Goal: Task Accomplishment & Management: Use online tool/utility

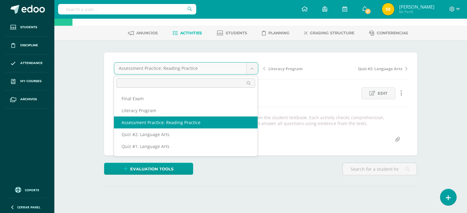
click at [246, 67] on body "Students Discipline Attendance My courses Archivos Soporte Help Reportar un pro…" at bounding box center [233, 106] width 467 height 255
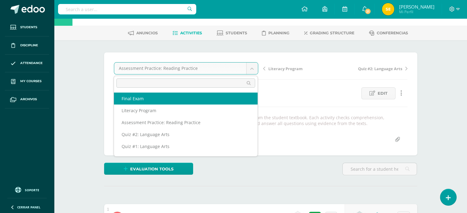
select select "/dashboard/teacher/grade-activity/30377/"
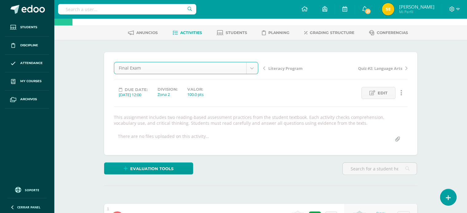
scroll to position [21, 0]
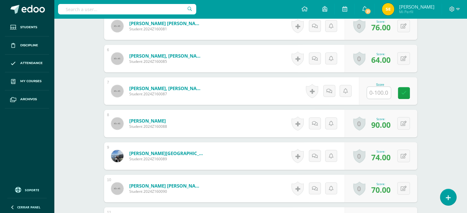
scroll to position [332, 0]
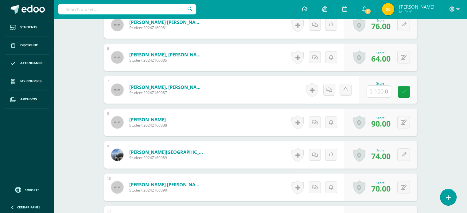
click at [384, 95] on input "text" at bounding box center [379, 92] width 24 height 12
type input "20"
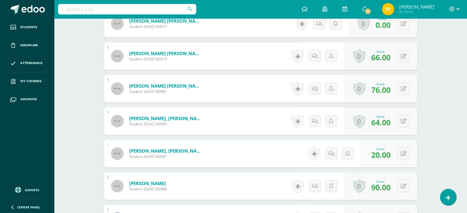
click at [430, 99] on div "Language Arts Bas III Noveno Básicos "A" Herramientas Detalle de asistencias Ac…" at bounding box center [260, 91] width 413 height 683
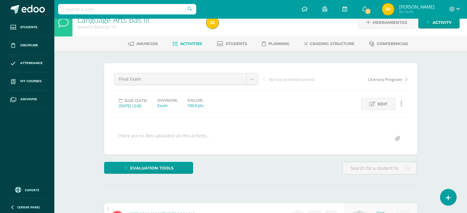
scroll to position [0, 0]
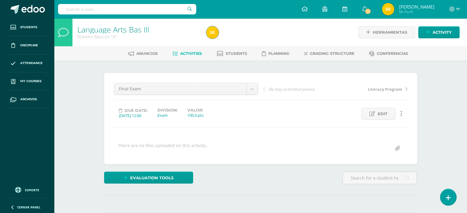
click at [195, 55] on span "Activities" at bounding box center [191, 53] width 22 height 5
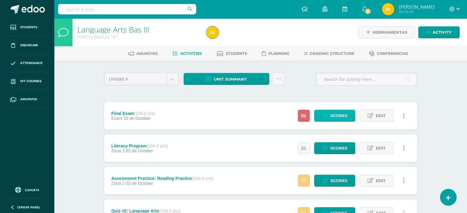
click at [353, 118] on link "Scores" at bounding box center [334, 116] width 41 height 12
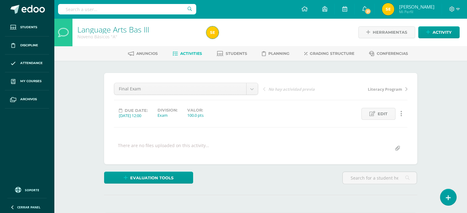
scroll to position [0, 0]
click at [198, 52] on span "Activities" at bounding box center [191, 53] width 22 height 5
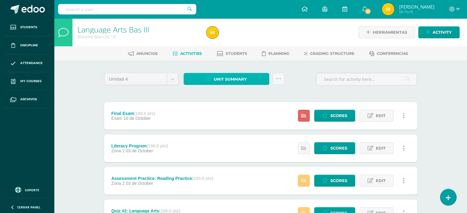
click at [253, 79] on link "Unit summary" at bounding box center [227, 79] width 86 height 12
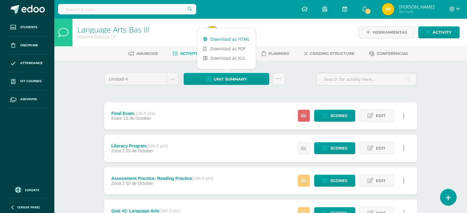
click at [233, 39] on link "Download as HTML" at bounding box center [226, 39] width 59 height 10
